Goal: Browse casually: Explore the website without a specific task or goal

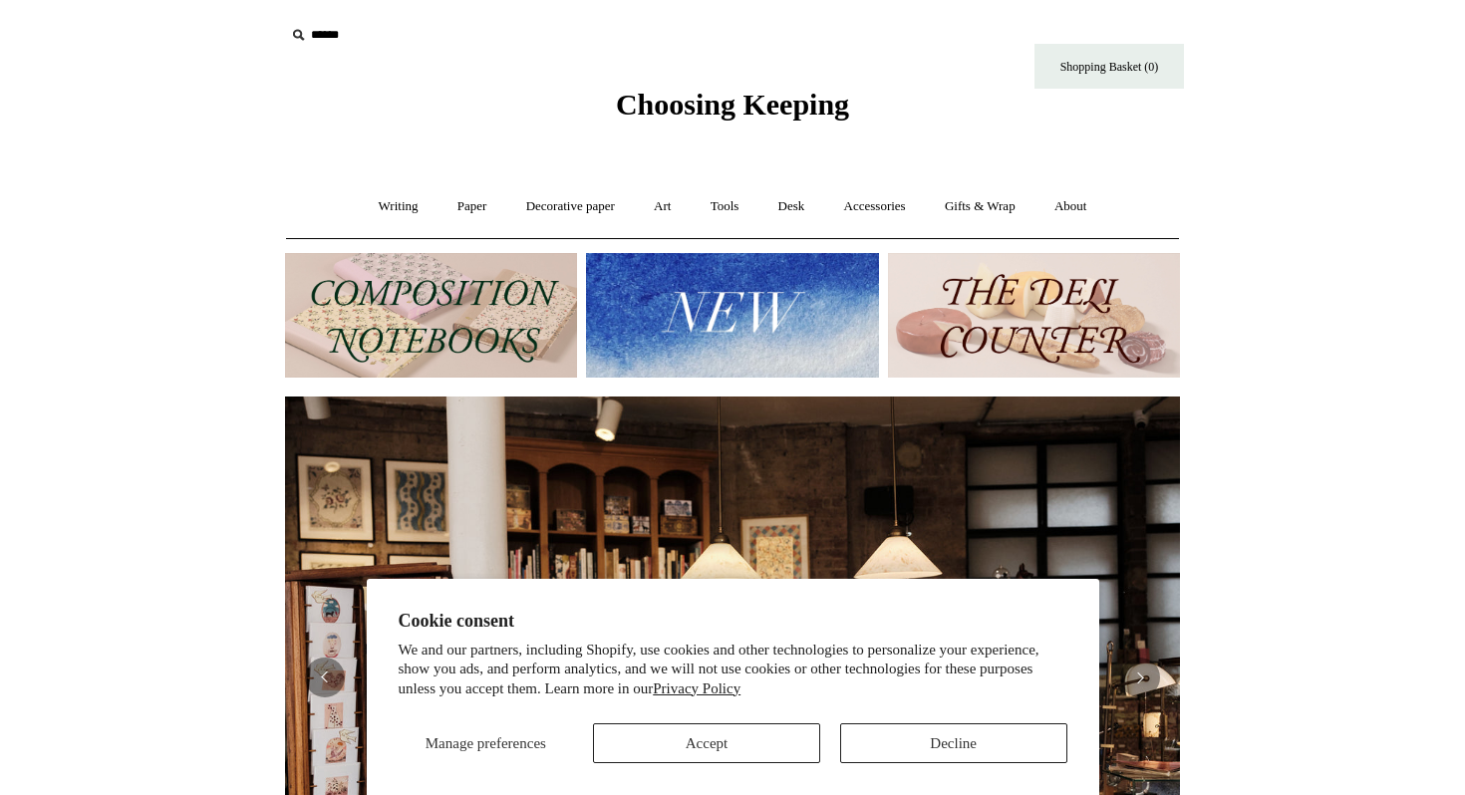
scroll to position [0, 895]
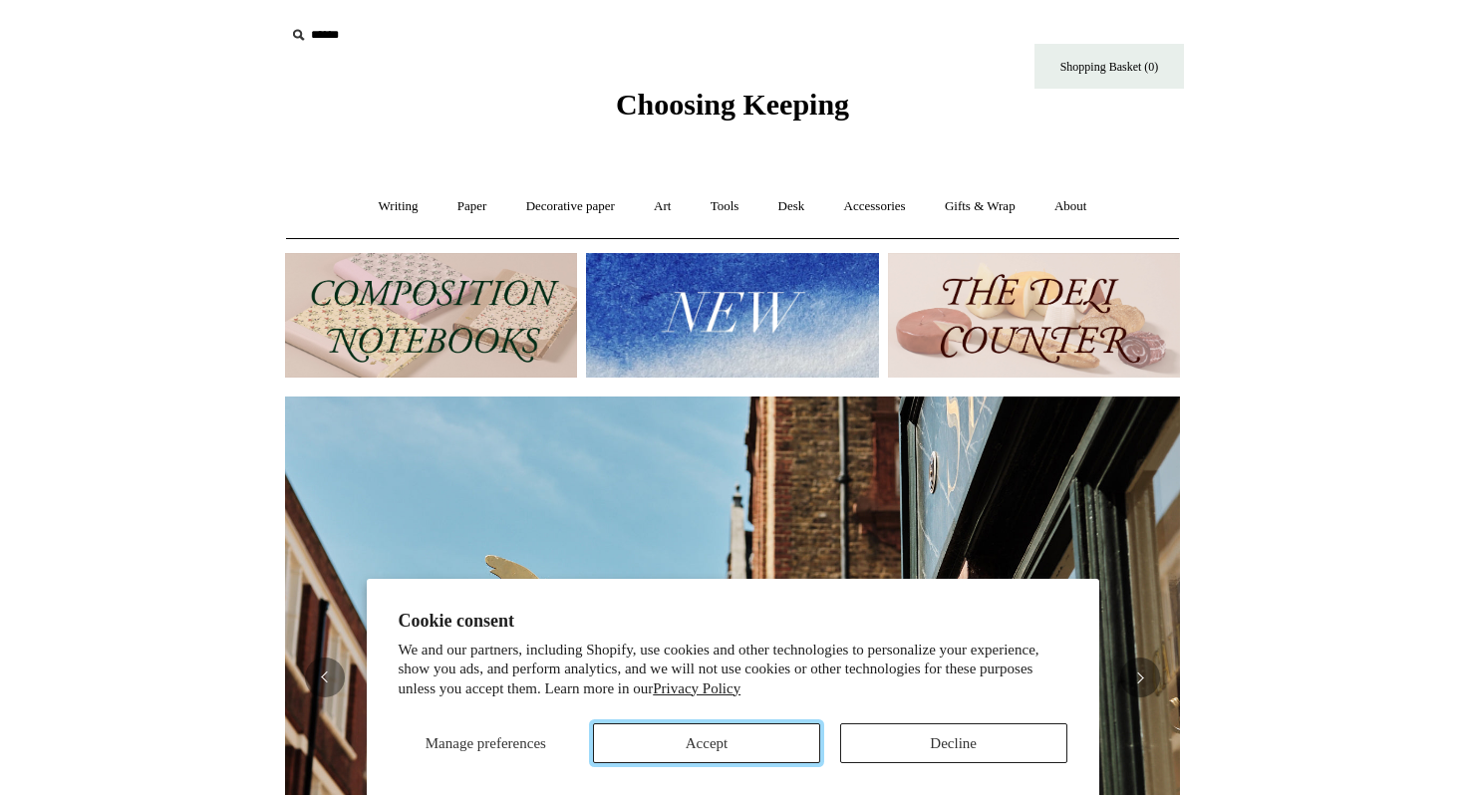
click at [744, 759] on button "Accept" at bounding box center [706, 744] width 227 height 40
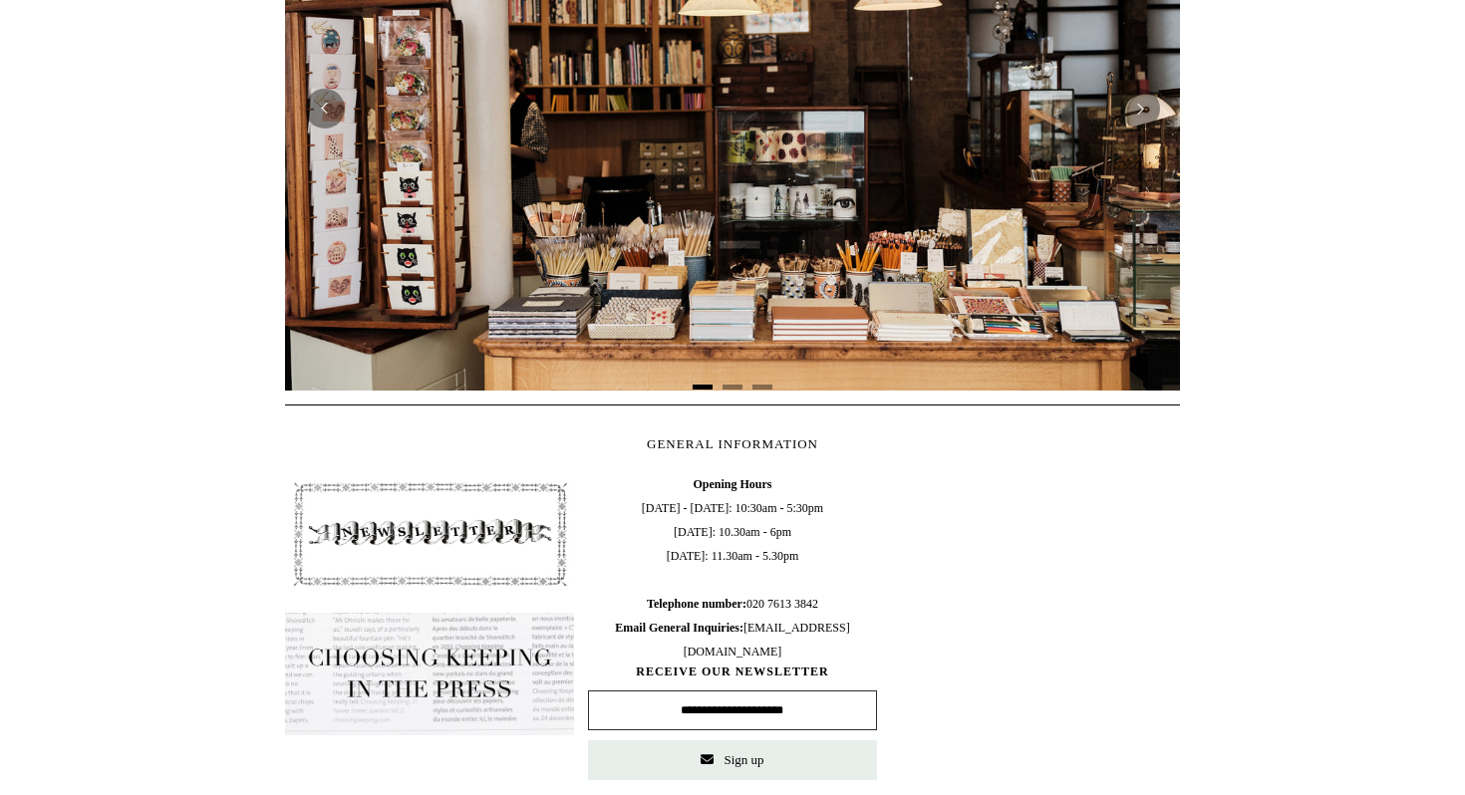
scroll to position [470, 0]
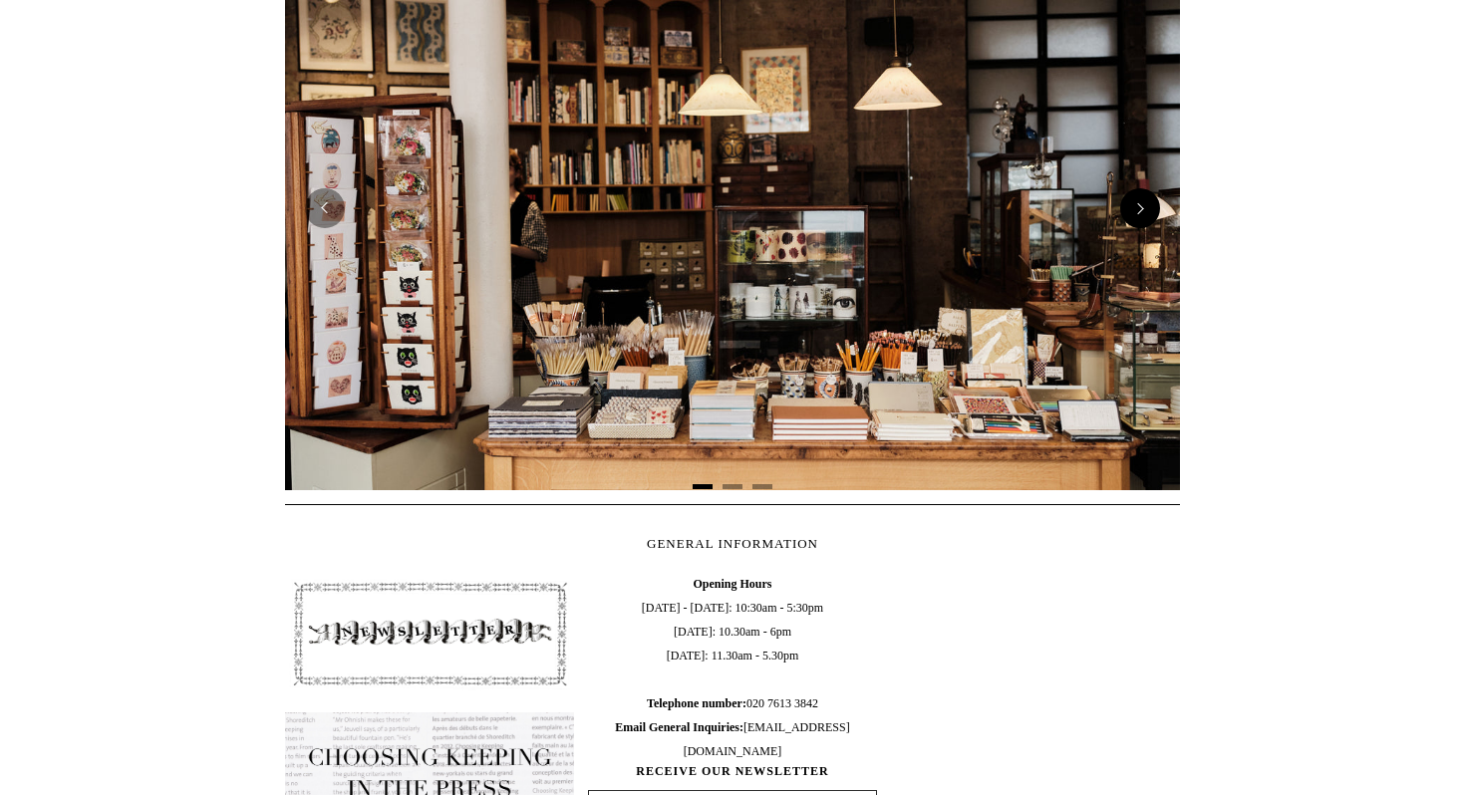
click at [1138, 211] on button "Next" at bounding box center [1140, 208] width 40 height 40
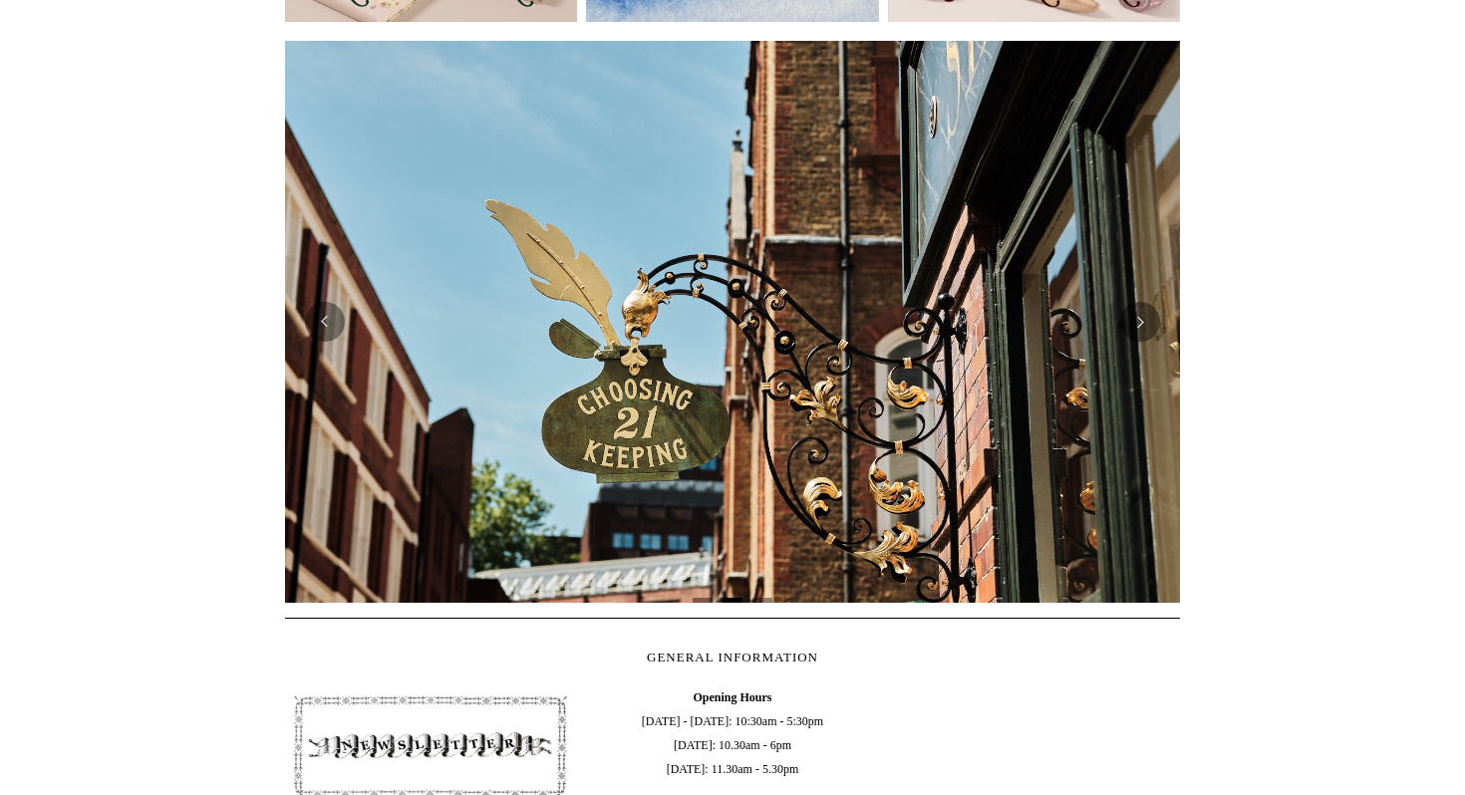
scroll to position [346, 0]
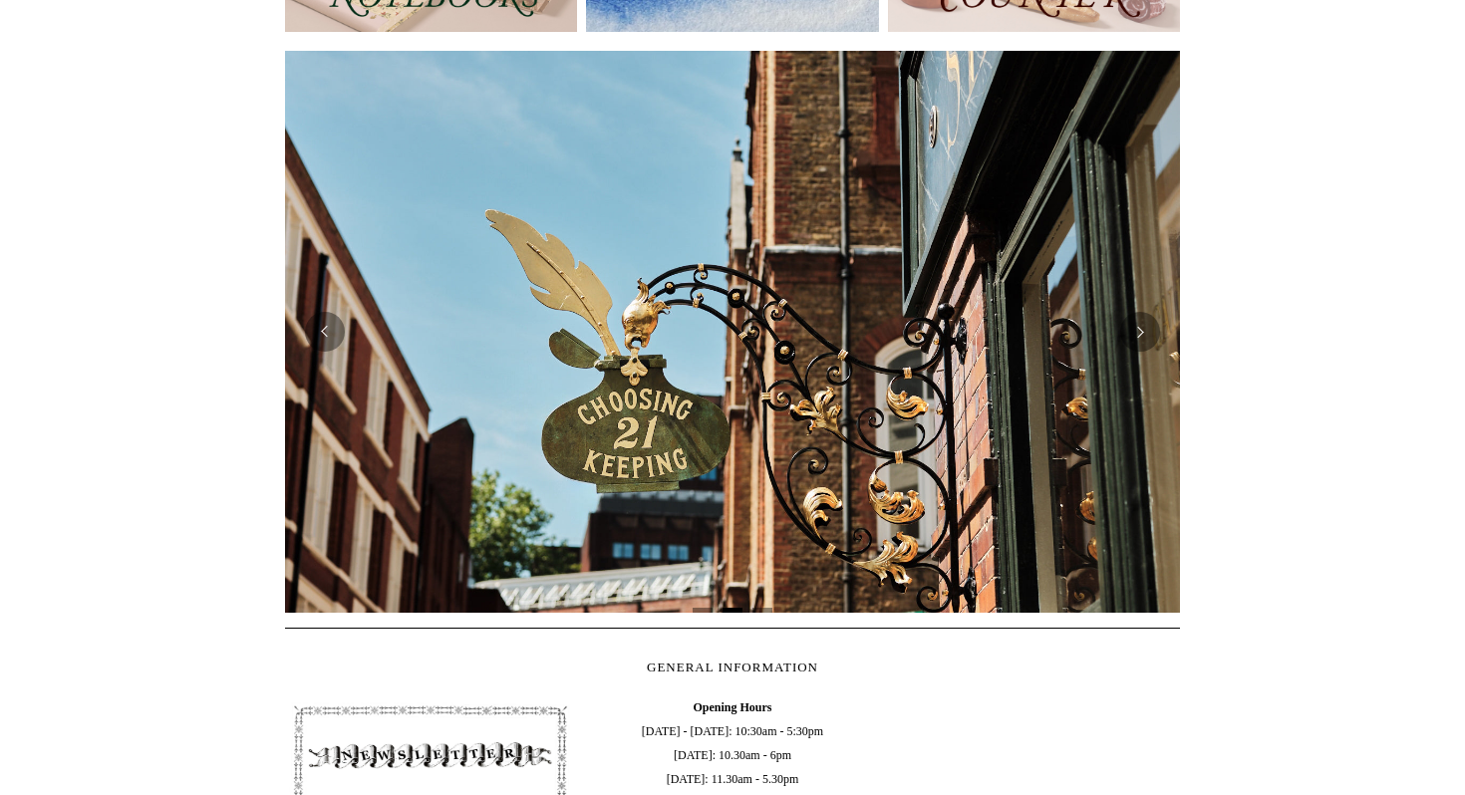
click at [1149, 352] on div at bounding box center [732, 332] width 895 height 562
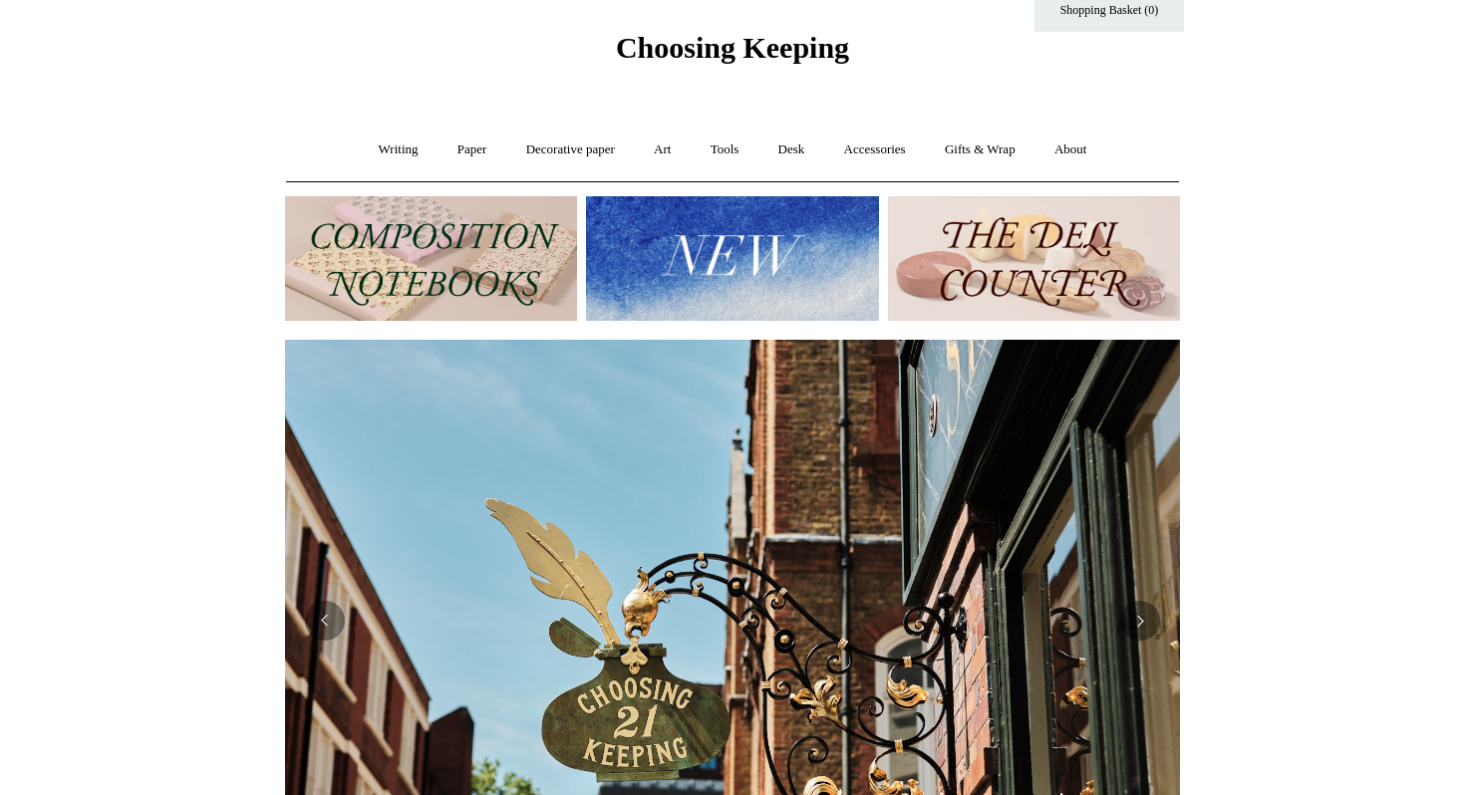
scroll to position [0, 0]
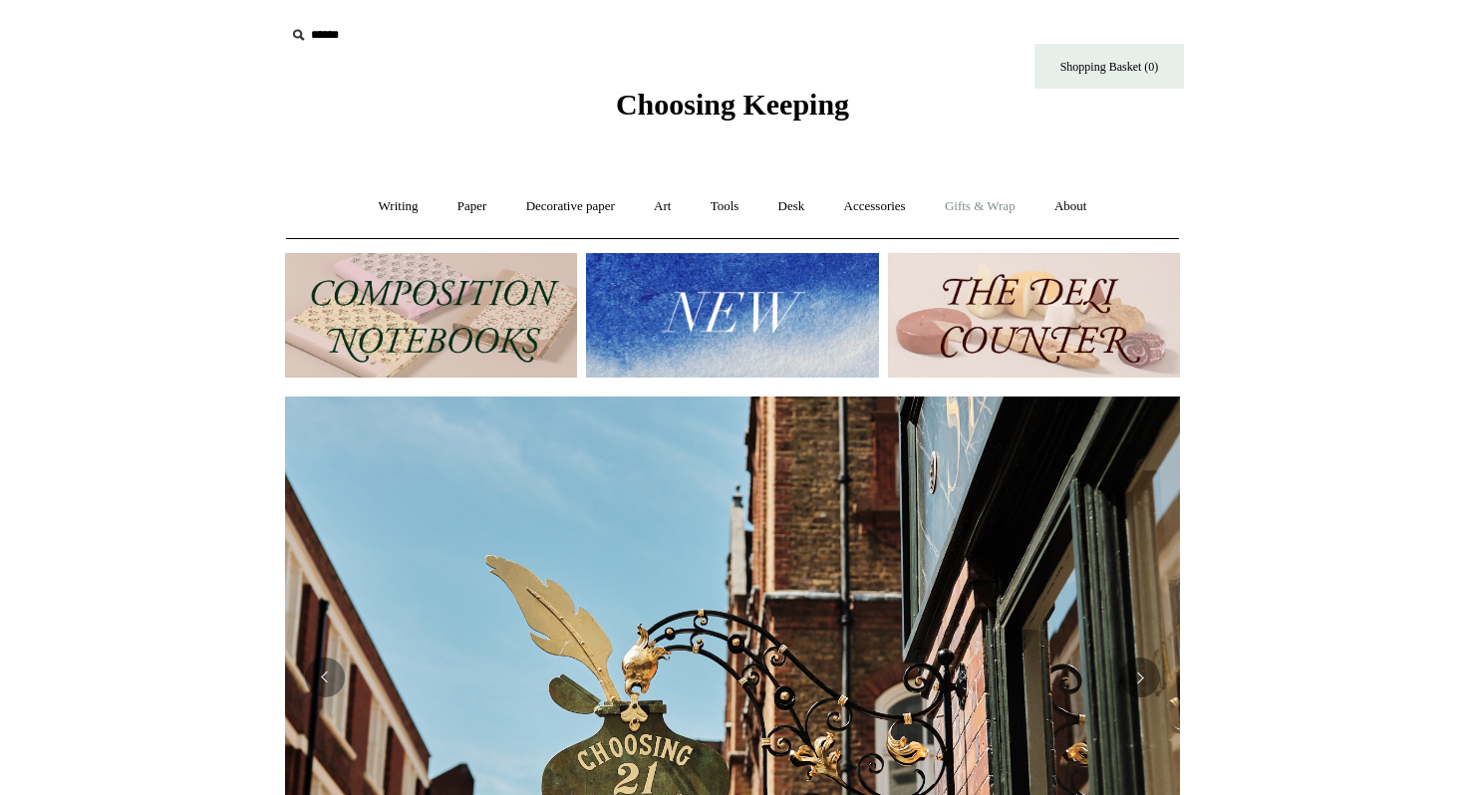
click at [972, 198] on link "Gifts & Wrap +" at bounding box center [980, 206] width 107 height 53
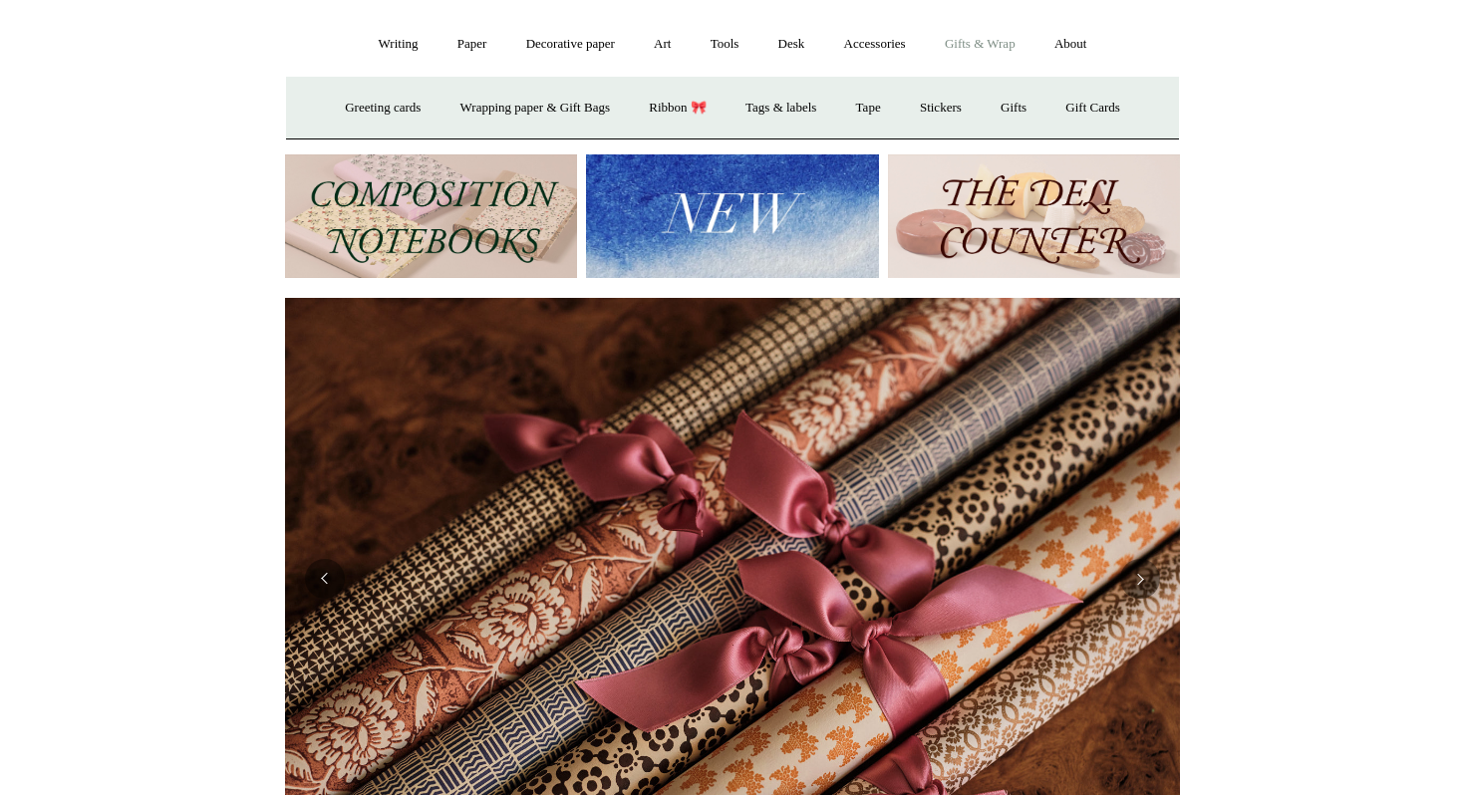
scroll to position [75, 0]
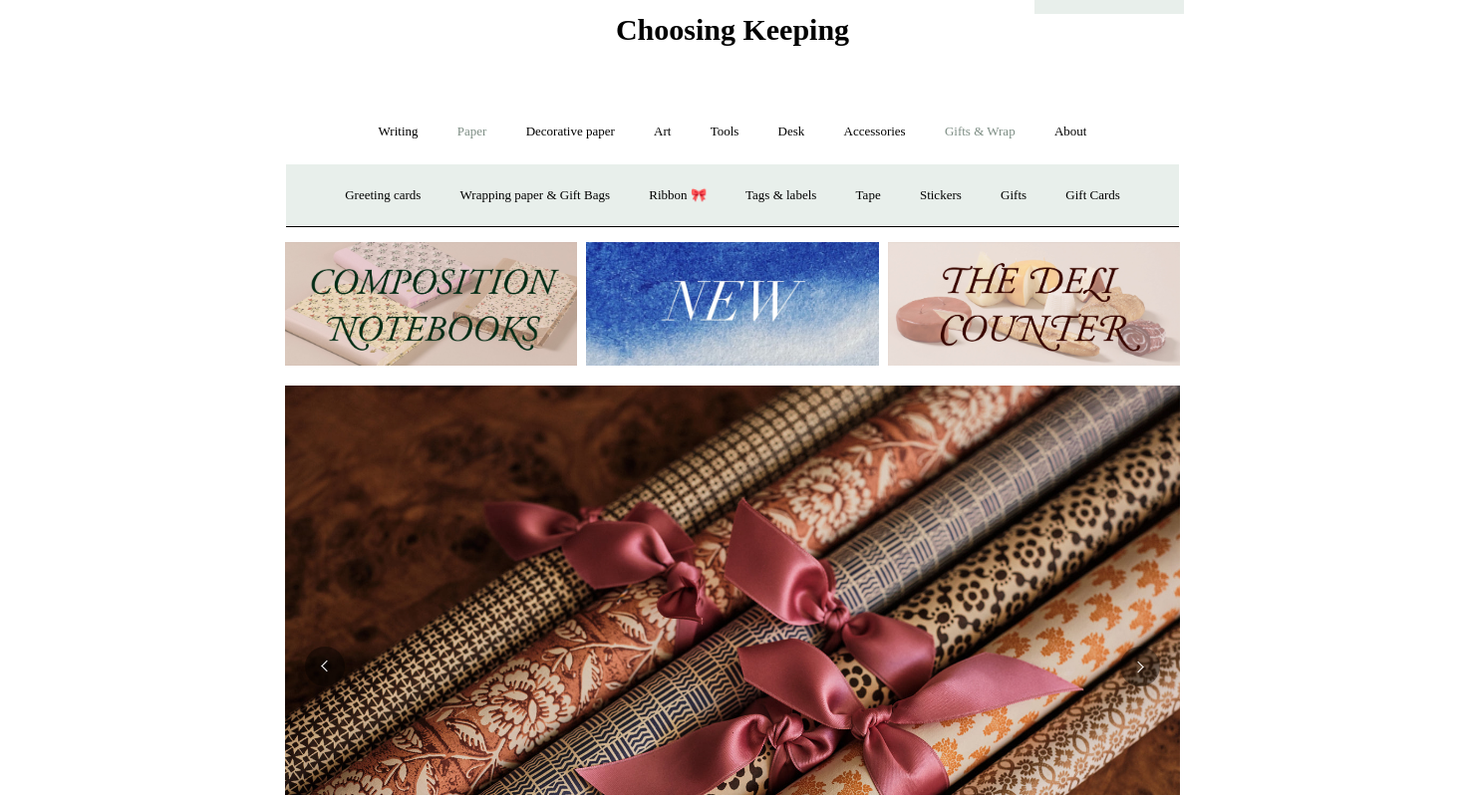
click at [475, 129] on link "Paper +" at bounding box center [473, 132] width 66 height 53
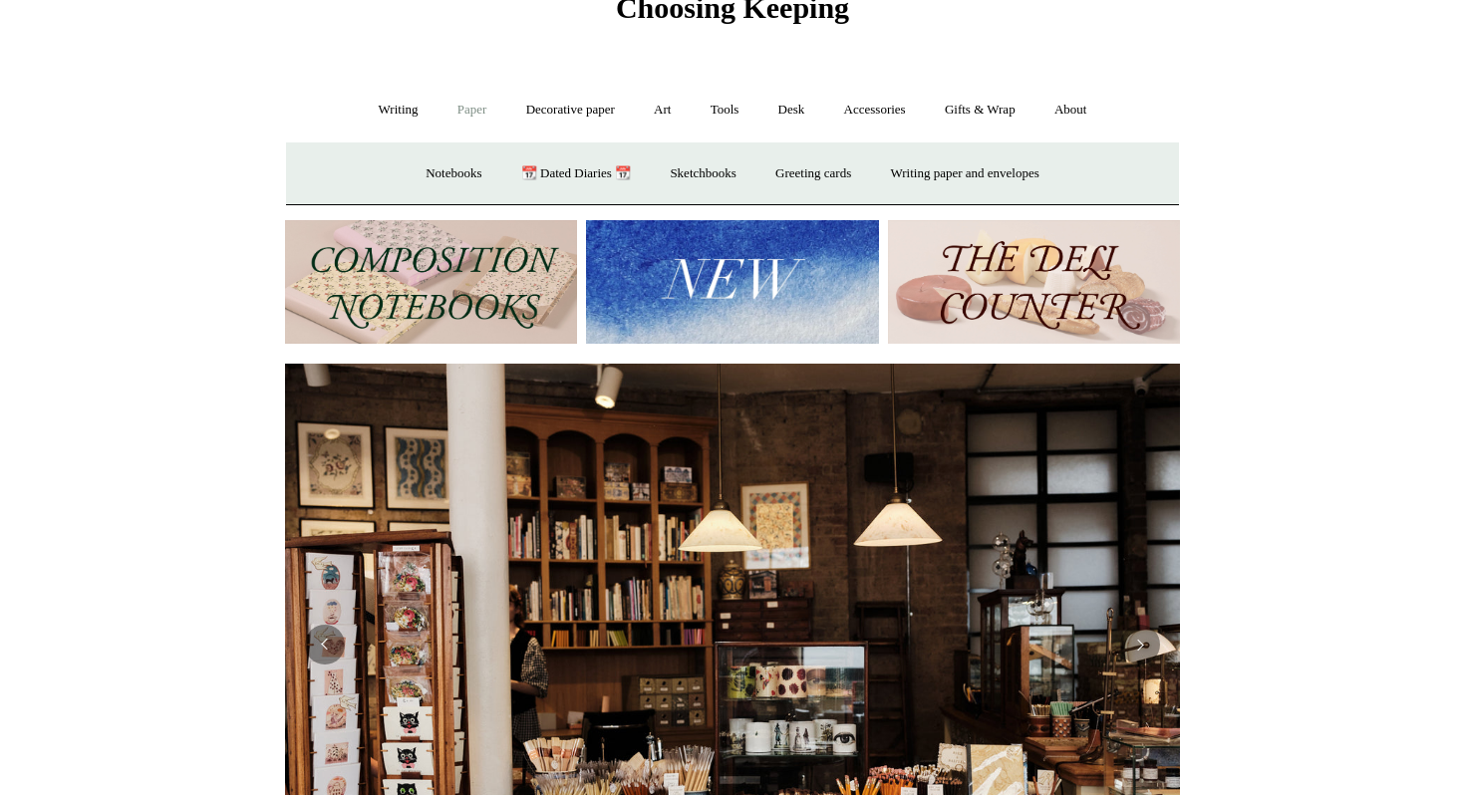
scroll to position [32, 0]
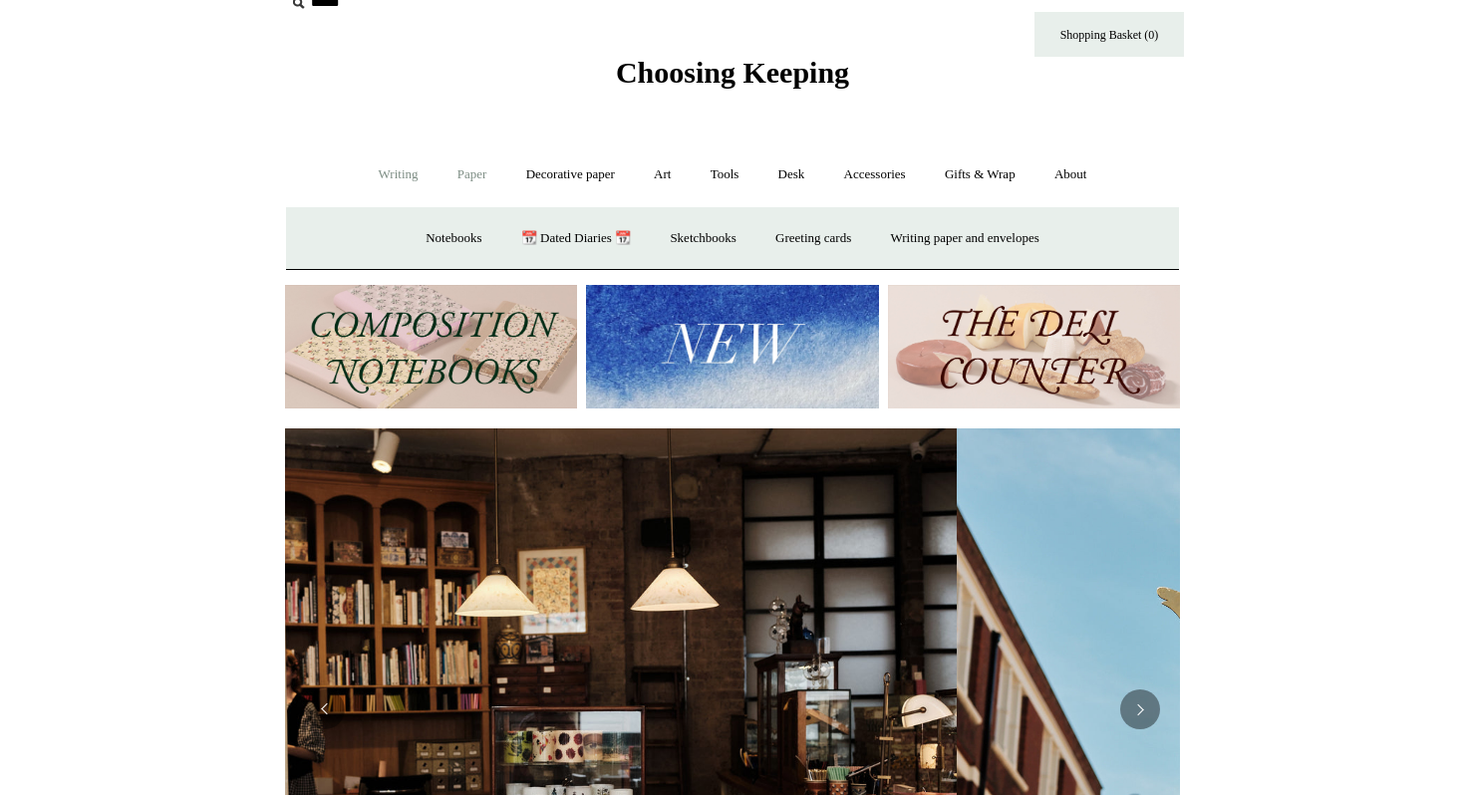
click at [388, 169] on link "Writing +" at bounding box center [399, 175] width 76 height 53
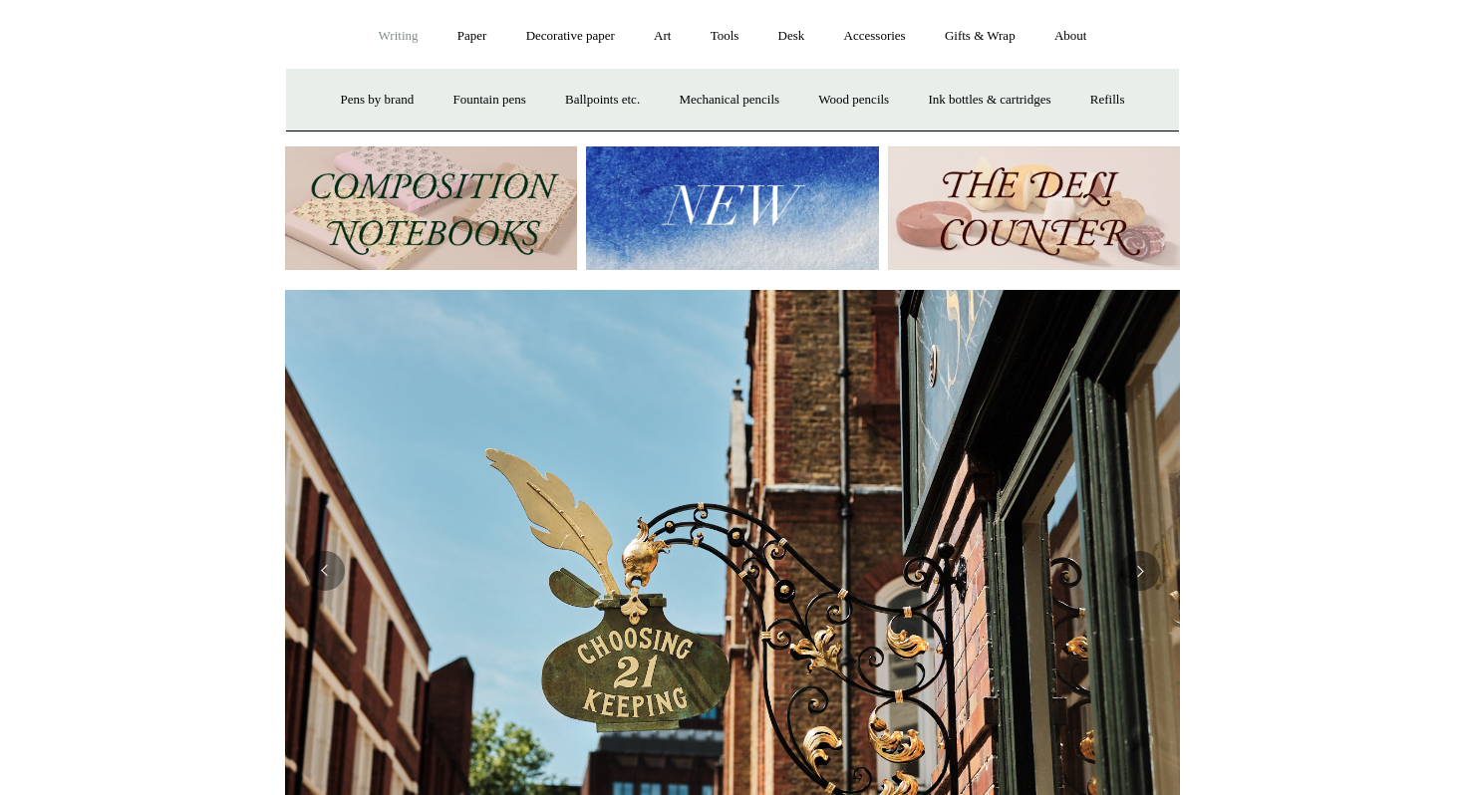
scroll to position [178, 0]
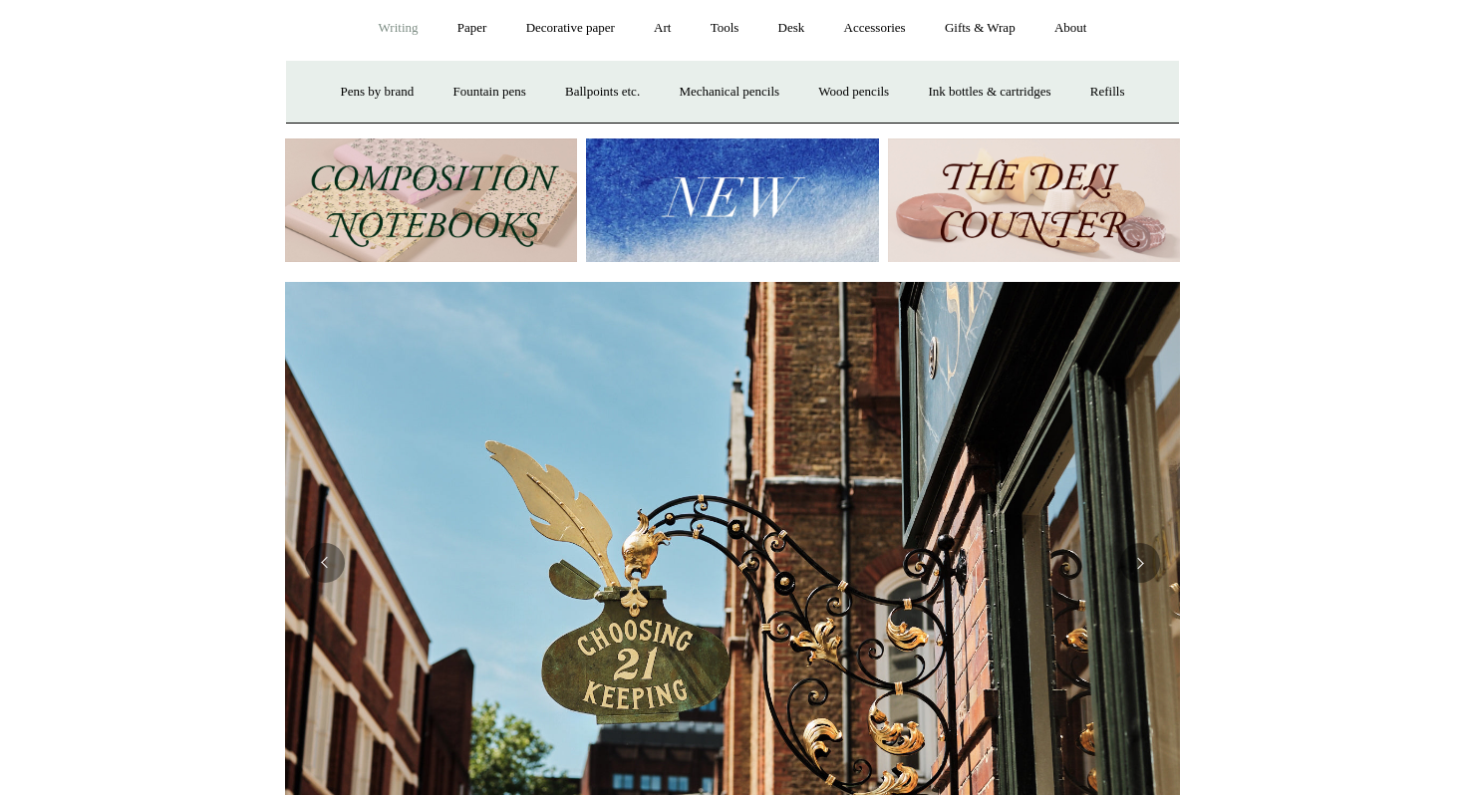
click at [1030, 184] on img at bounding box center [1034, 201] width 292 height 125
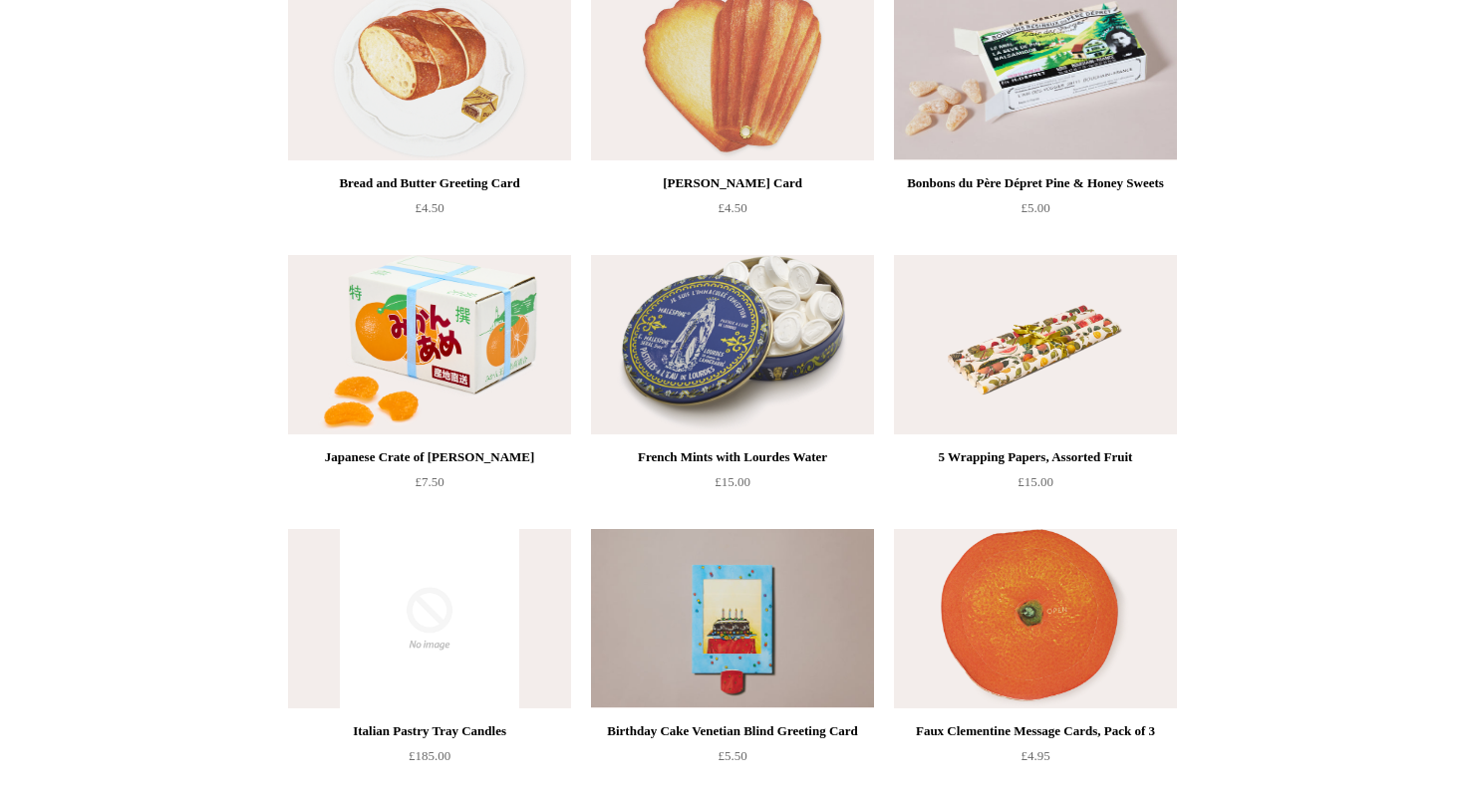
scroll to position [1630, 0]
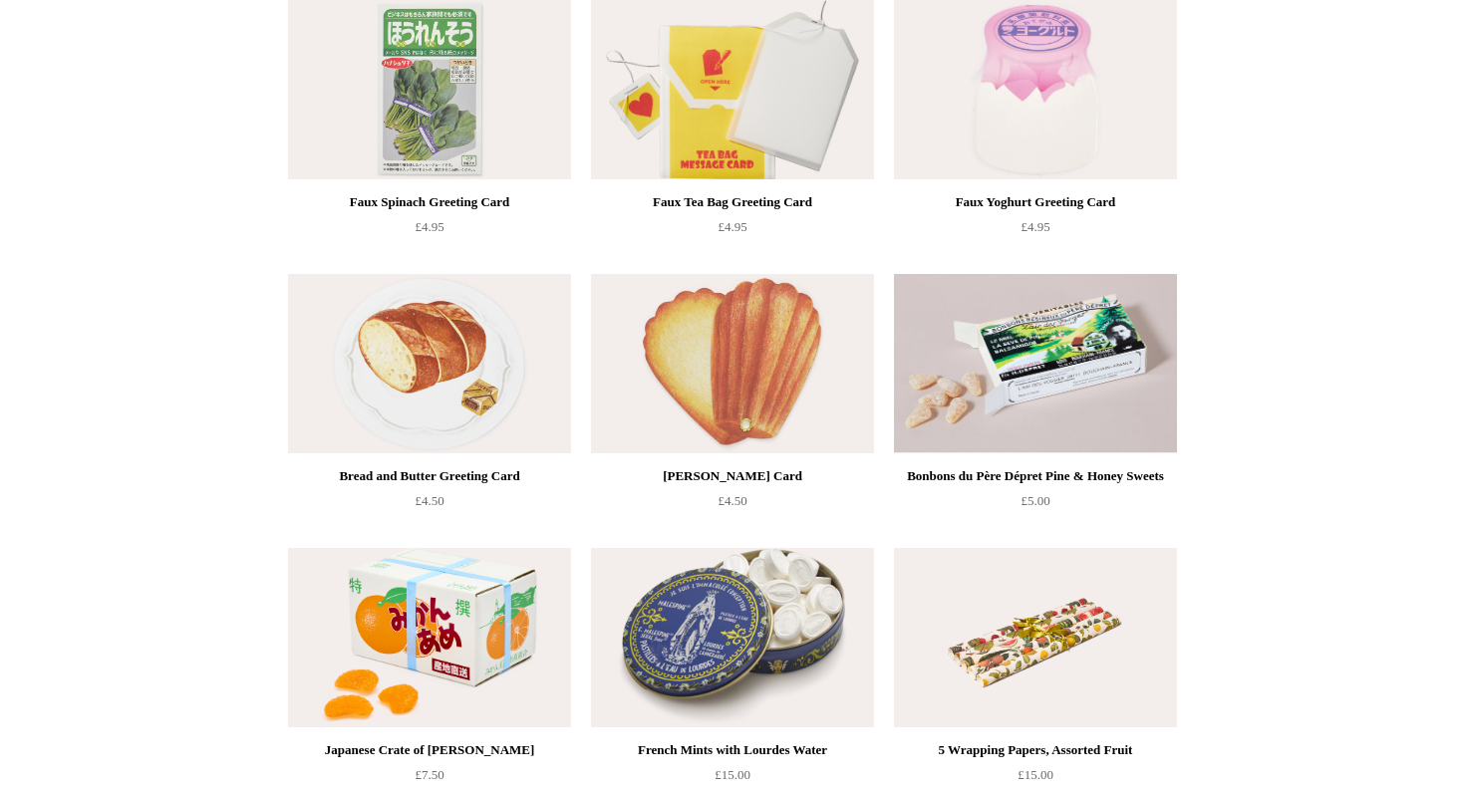
click at [672, 313] on img at bounding box center [732, 363] width 283 height 179
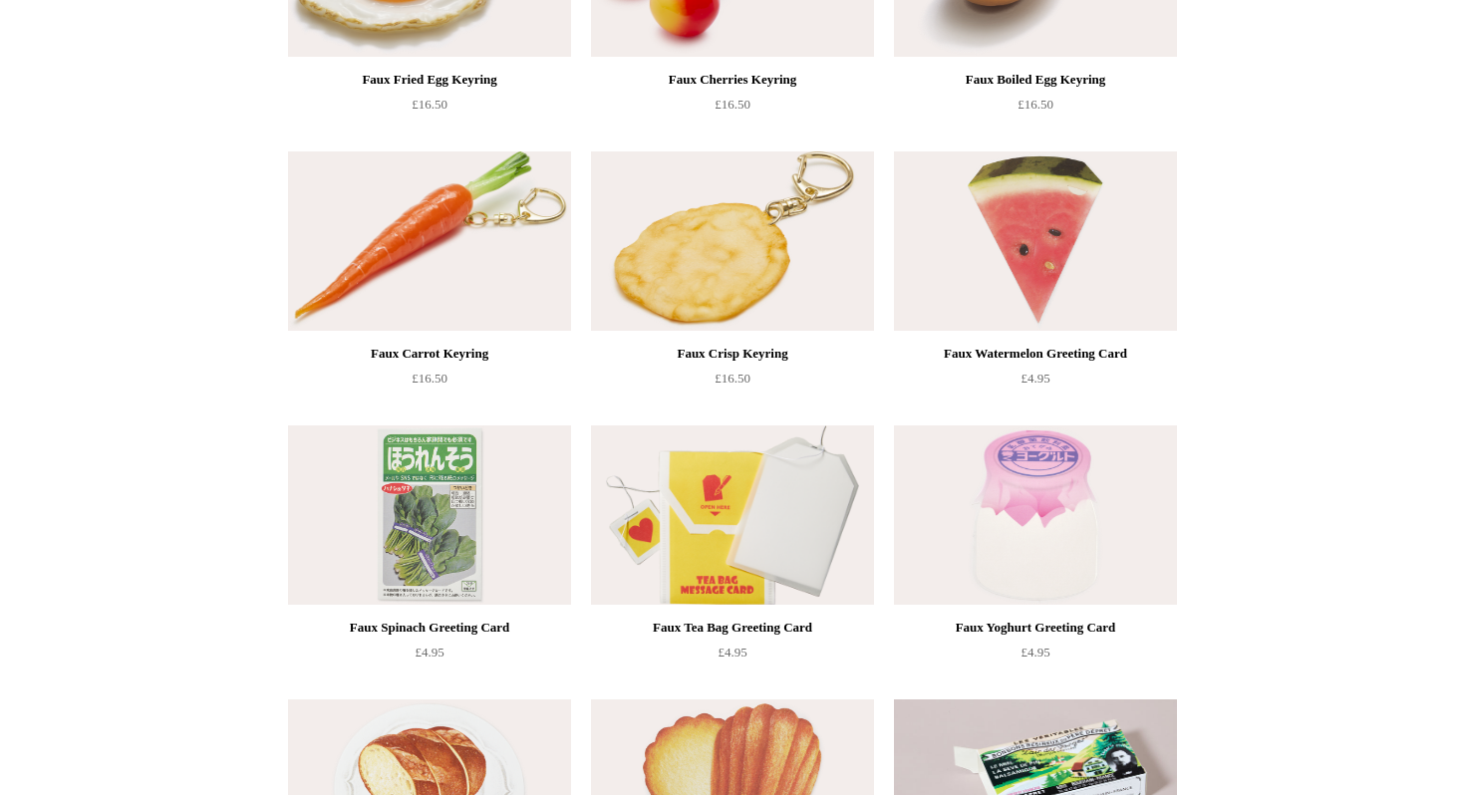
scroll to position [804, 0]
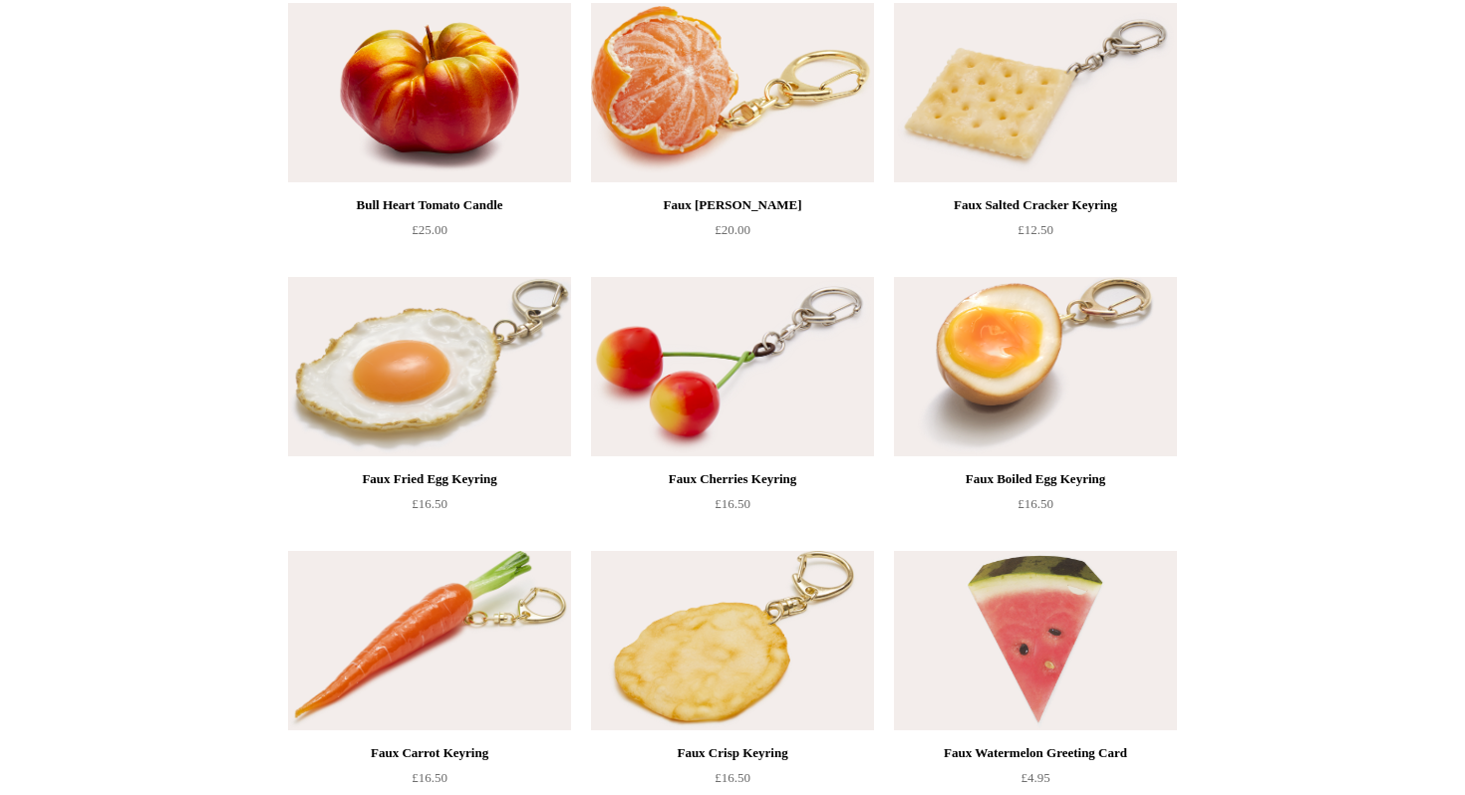
click at [986, 85] on img at bounding box center [1035, 92] width 283 height 179
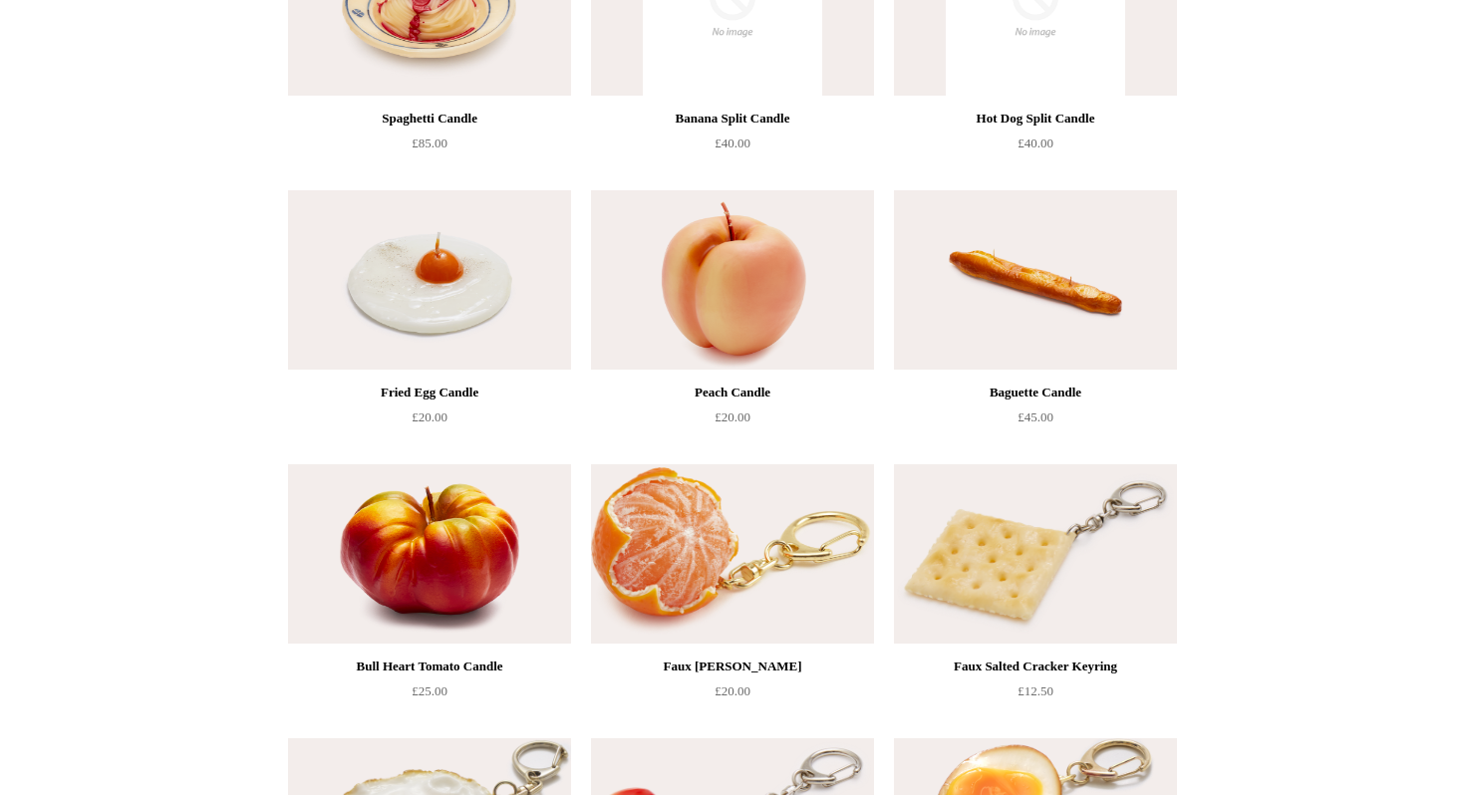
scroll to position [0, 0]
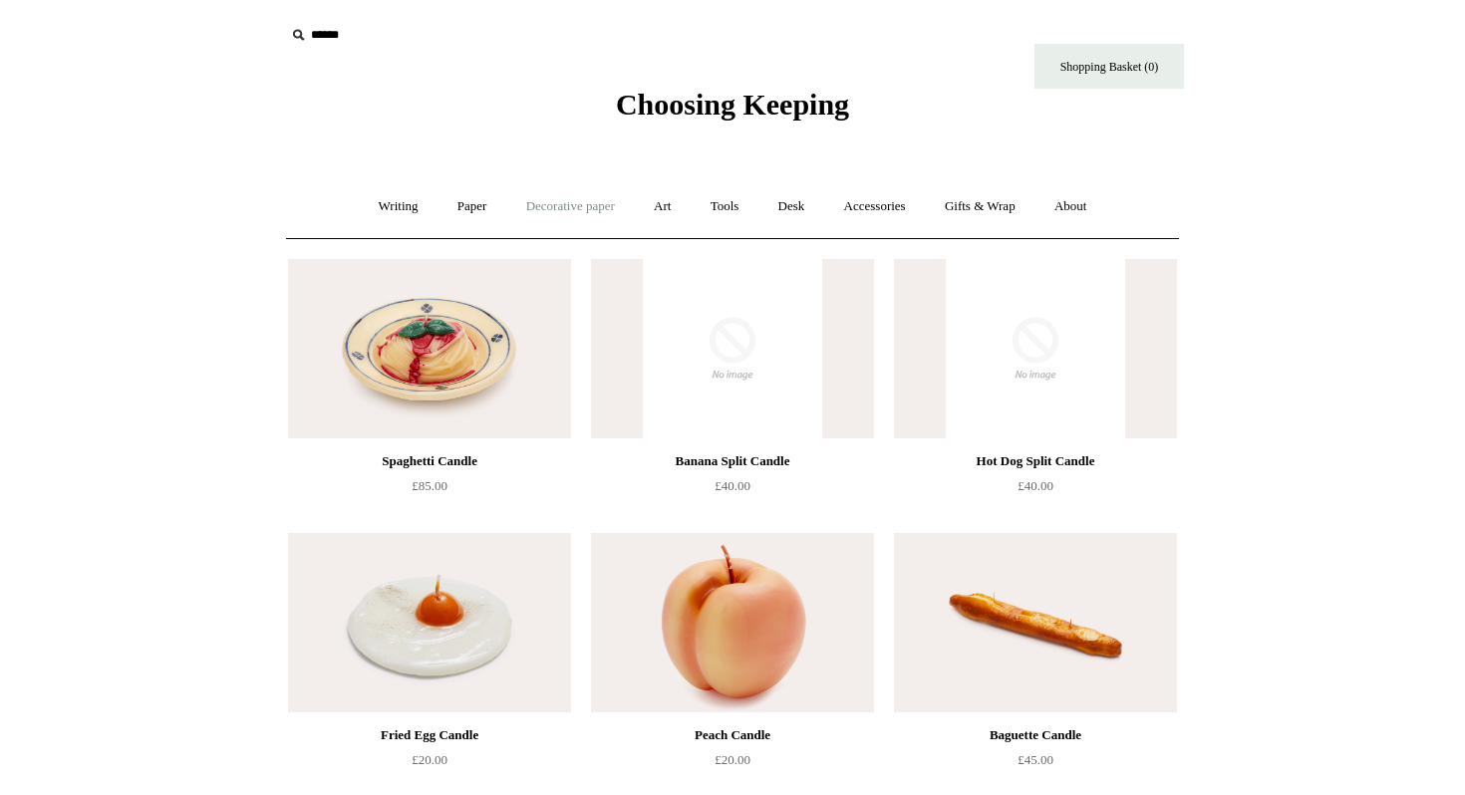
click at [558, 211] on link "Decorative paper +" at bounding box center [570, 206] width 125 height 53
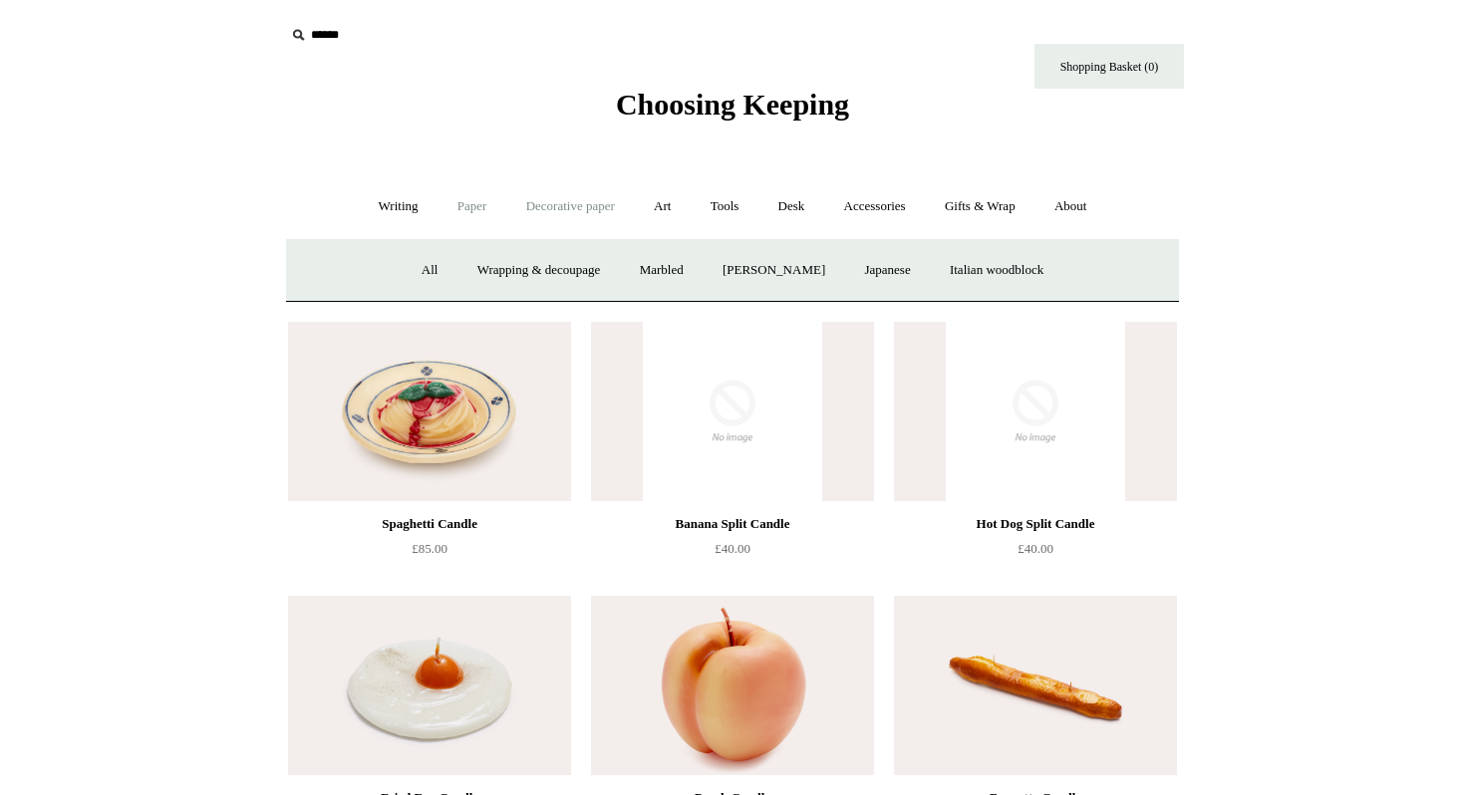
click at [464, 212] on link "Paper +" at bounding box center [473, 206] width 66 height 53
click at [397, 212] on link "Writing +" at bounding box center [399, 206] width 76 height 53
click at [734, 121] on span "Choosing Keeping" at bounding box center [732, 104] width 233 height 33
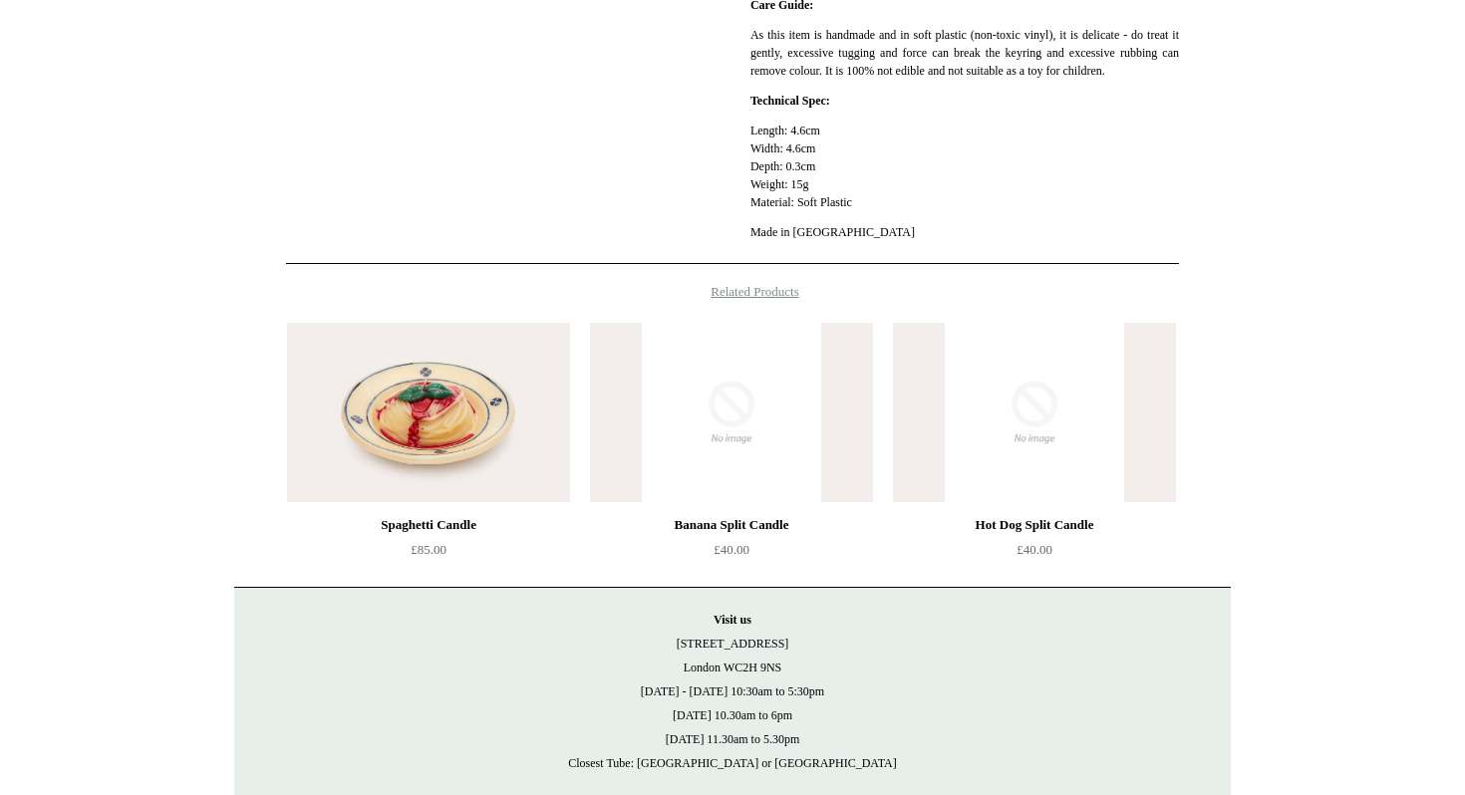
scroll to position [635, 0]
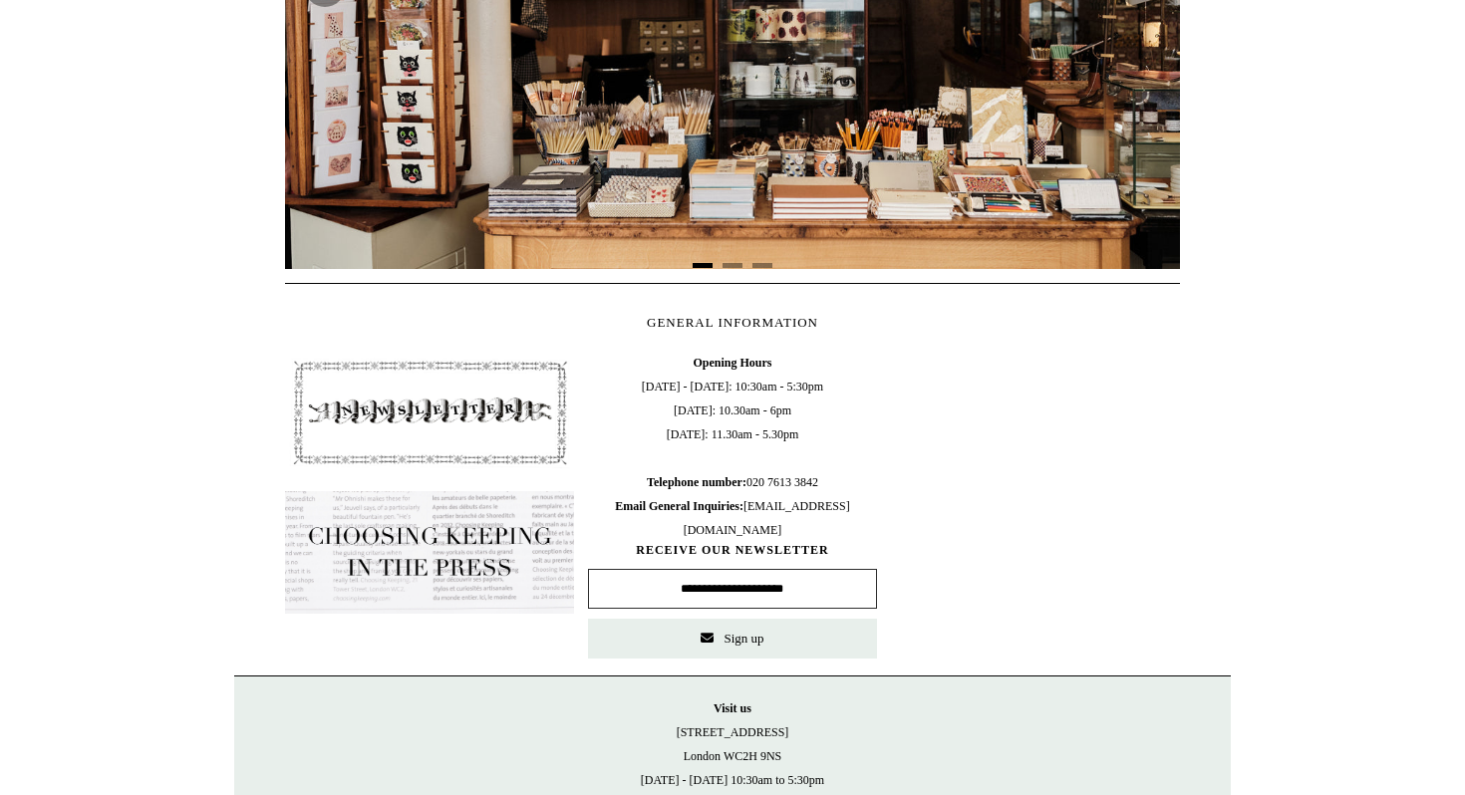
scroll to position [884, 0]
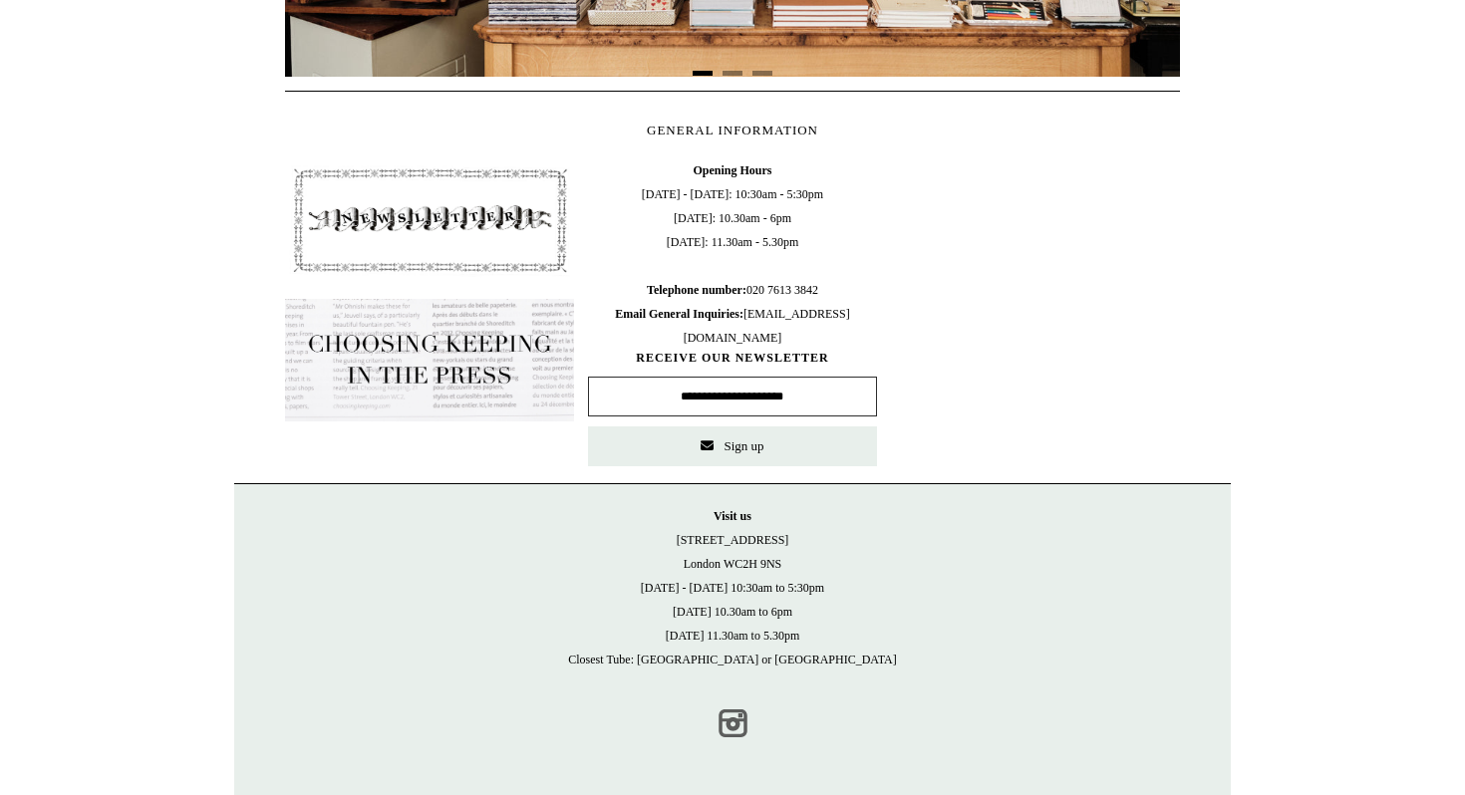
click at [733, 729] on link "Instagram" at bounding box center [733, 724] width 44 height 44
